Goal: Find contact information: Find contact information

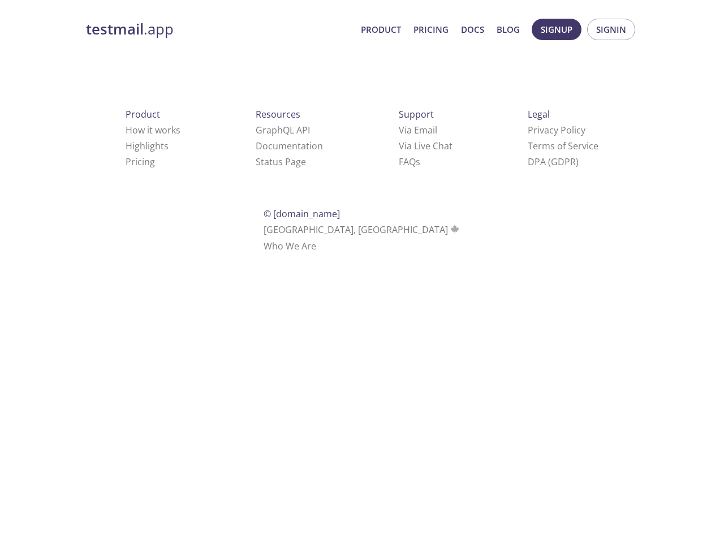
click at [381, 106] on div "Support Via Email Via Live Chat FAQ s" at bounding box center [426, 138] width 90 height 100
click at [557, 29] on span "Signup" at bounding box center [557, 29] width 32 height 15
click at [611, 29] on span "Signin" at bounding box center [611, 29] width 30 height 15
click at [399, 130] on link "Via Email" at bounding box center [418, 130] width 38 height 12
click at [399, 146] on link "Via Live Chat" at bounding box center [426, 146] width 54 height 12
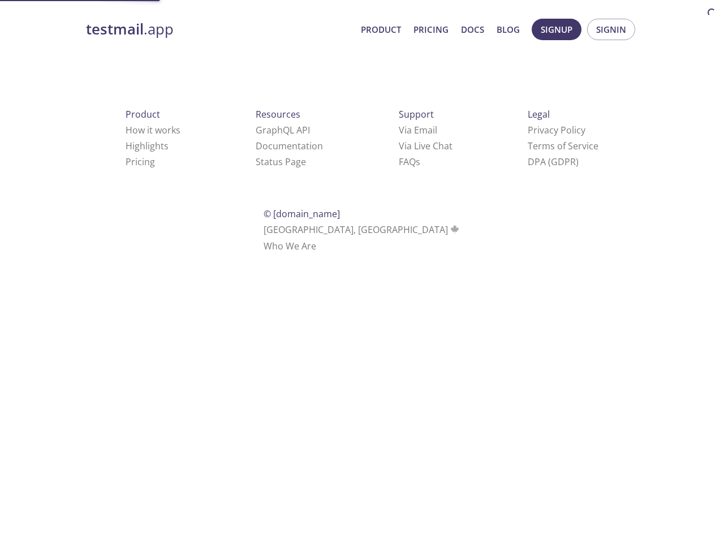
click at [399, 162] on link "FAQ s" at bounding box center [409, 162] width 21 height 12
